Goal: Information Seeking & Learning: Find specific page/section

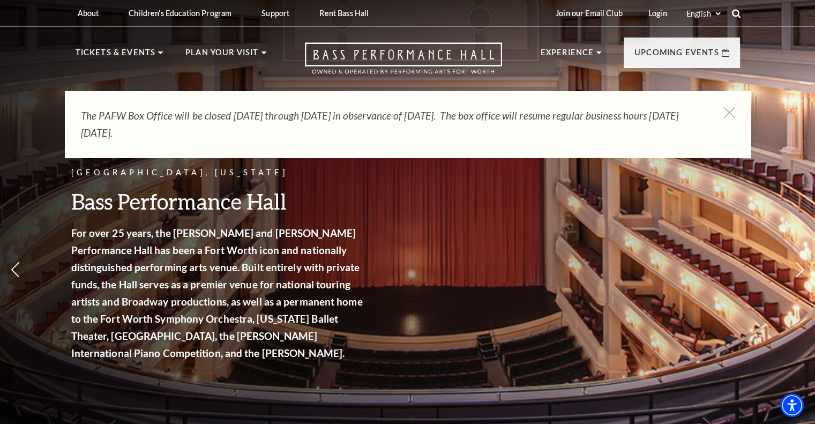
click at [738, 14] on use at bounding box center [736, 13] width 9 height 9
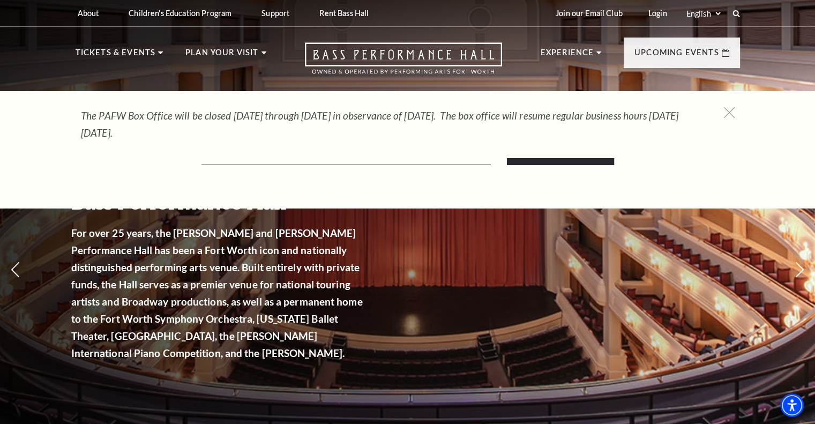
click at [224, 152] on div "The PAFW Box Office will be closed Saturday, August 30th through Monday, Septem…" at bounding box center [408, 124] width 686 height 66
click at [729, 113] on use at bounding box center [729, 112] width 13 height 13
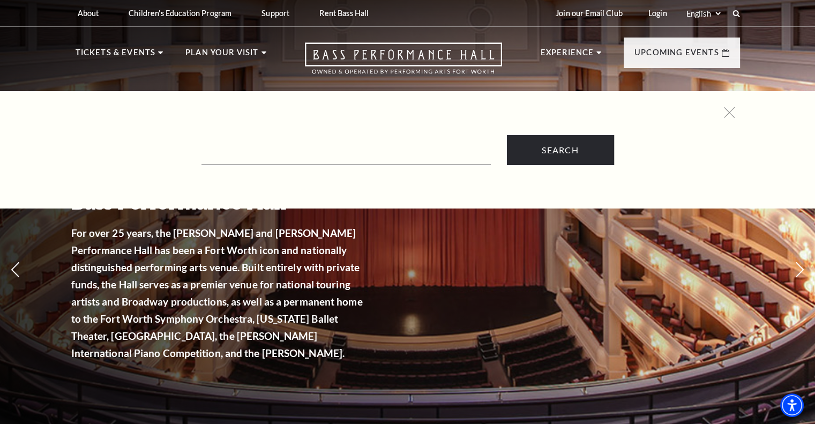
click at [221, 141] on form "Search" at bounding box center [408, 150] width 654 height 30
click at [223, 156] on input "Text field" at bounding box center [346, 154] width 289 height 22
type input "parking"
click at [507, 135] on input "Search" at bounding box center [560, 150] width 107 height 30
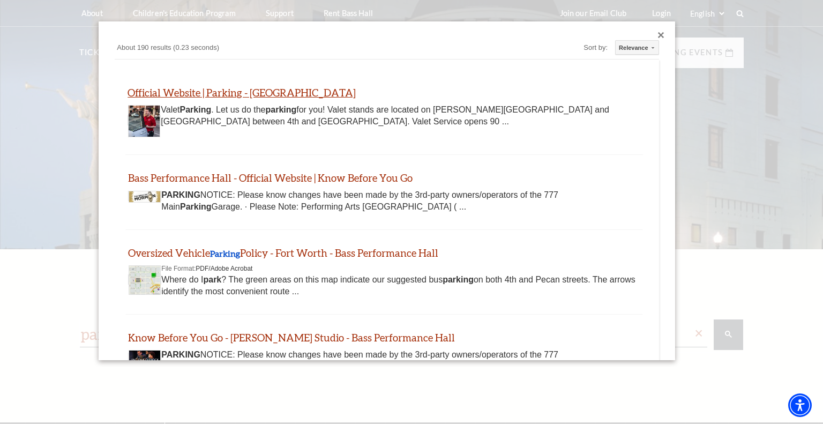
click at [217, 94] on link "Official Website | Parking - Bass Performance Hall" at bounding box center [242, 92] width 228 height 12
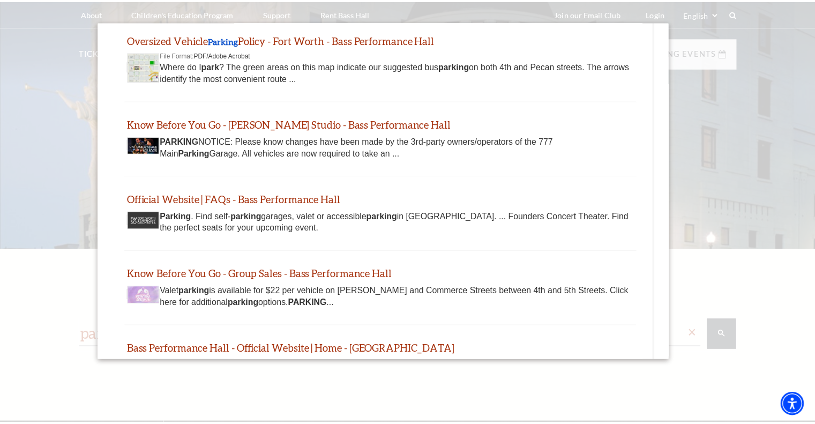
scroll to position [214, 0]
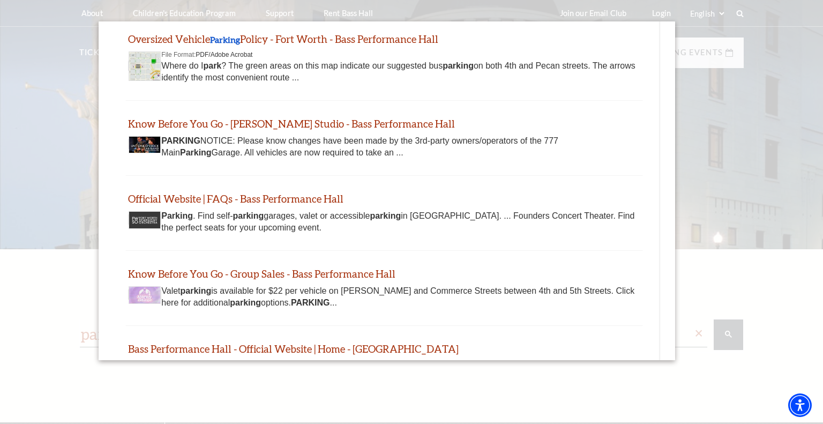
click at [43, 105] on div at bounding box center [411, 275] width 823 height 551
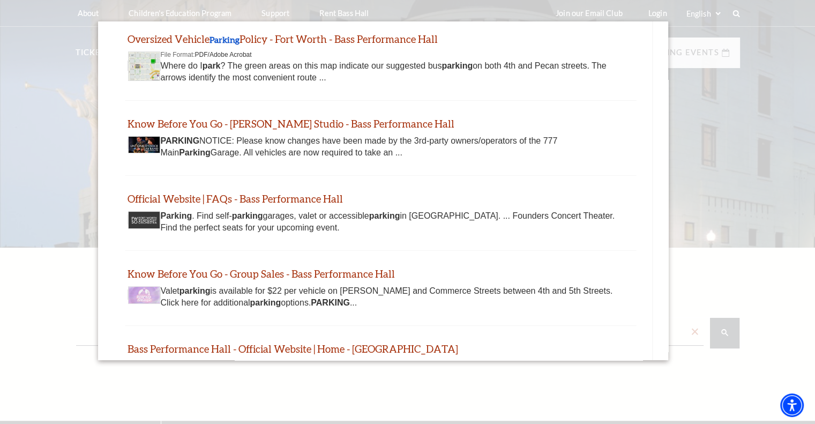
scroll to position [0, 0]
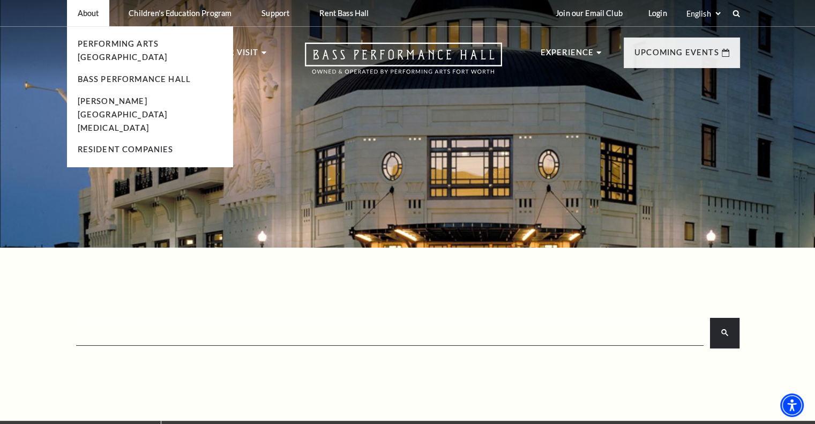
click at [80, 16] on p "About" at bounding box center [88, 13] width 21 height 9
click at [90, 75] on link "Bass Performance Hall" at bounding box center [135, 79] width 114 height 9
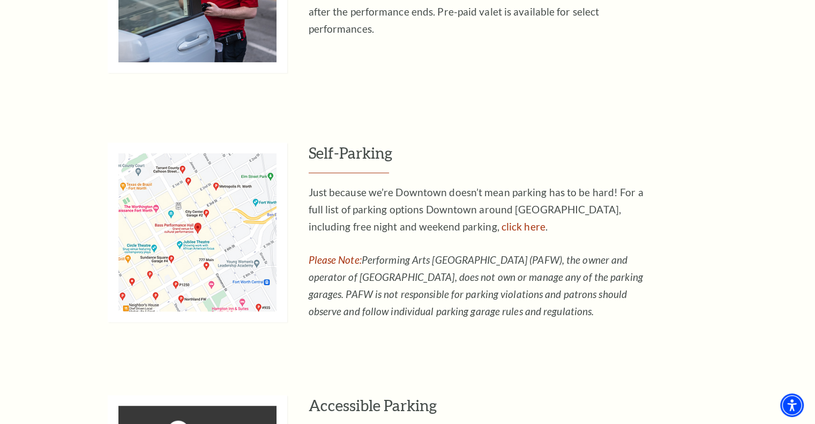
scroll to position [643, 0]
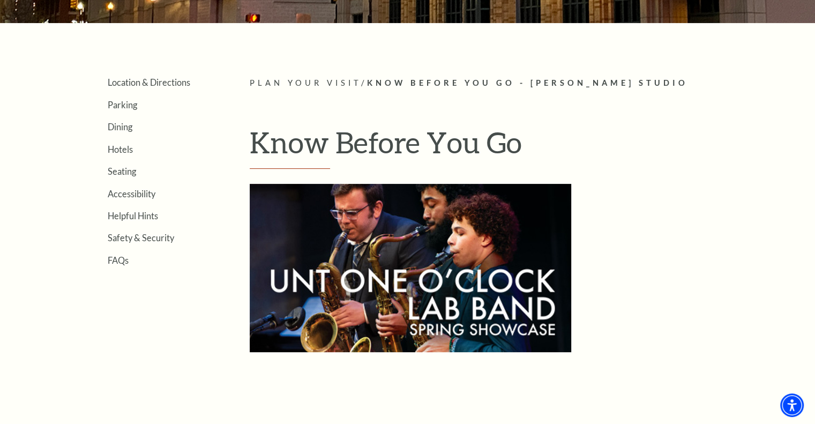
scroll to position [214, 0]
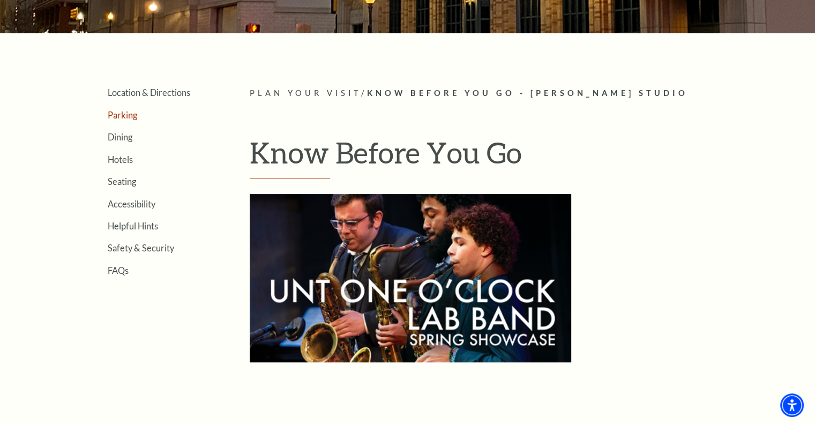
click at [113, 115] on link "Parking" at bounding box center [122, 115] width 29 height 10
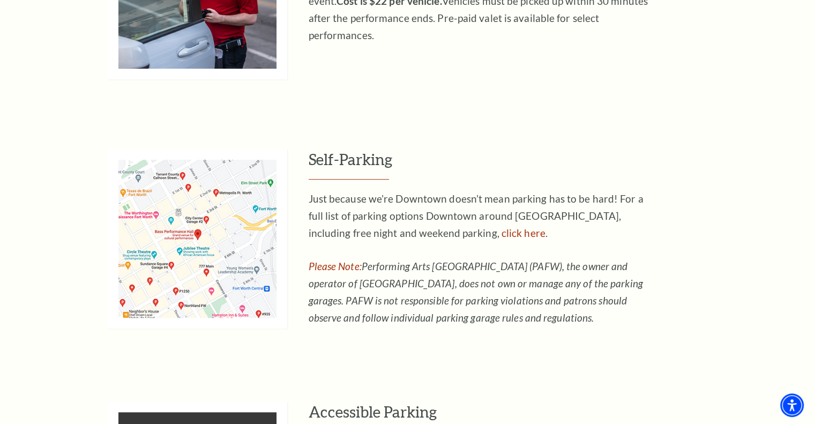
scroll to position [643, 0]
click at [502, 228] on link "click here" at bounding box center [524, 233] width 44 height 12
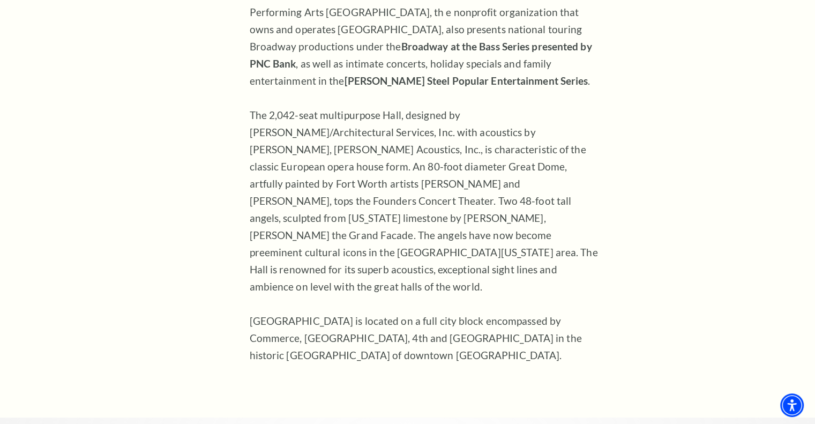
scroll to position [858, 0]
